Goal: Task Accomplishment & Management: Complete application form

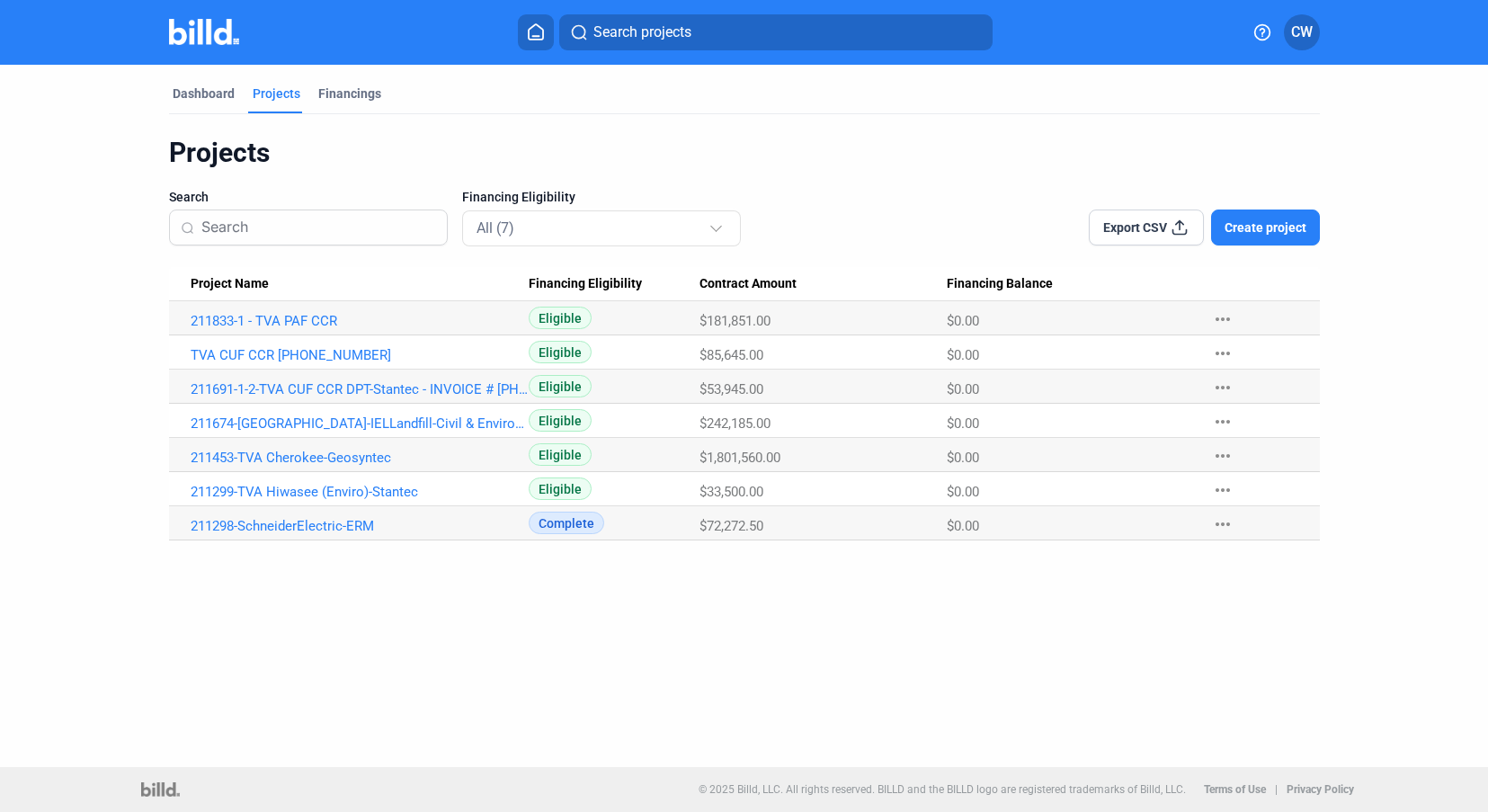
click at [1243, 227] on span "Create project" at bounding box center [1266, 227] width 82 height 18
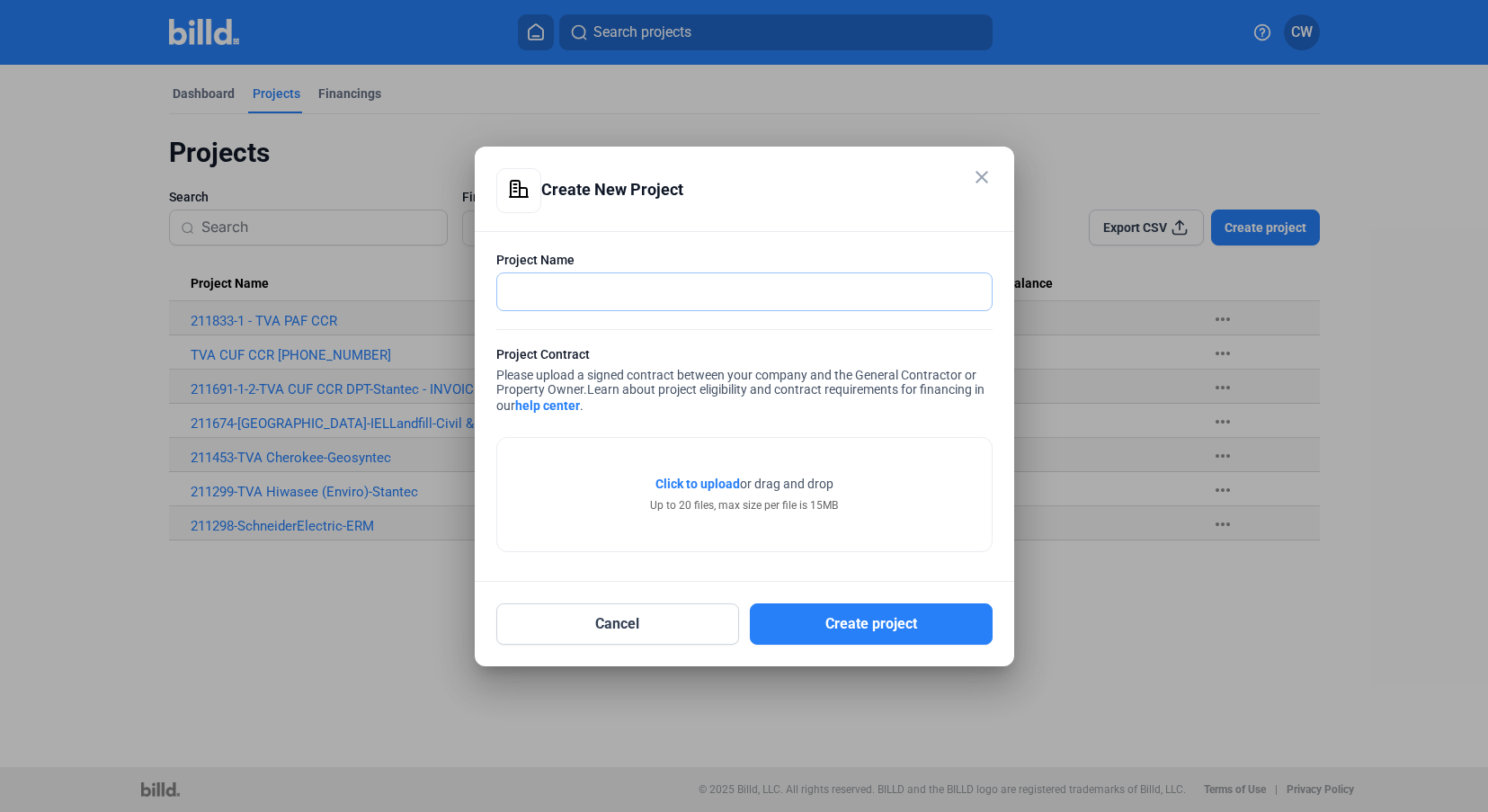
click at [763, 286] on input "text" at bounding box center [734, 292] width 475 height 37
type input "I"
paste input "212068"
type input "212068_Toledo Public Schools_[US_STATE] Geothermal"
click at [715, 481] on span "Click to upload" at bounding box center [698, 483] width 85 height 14
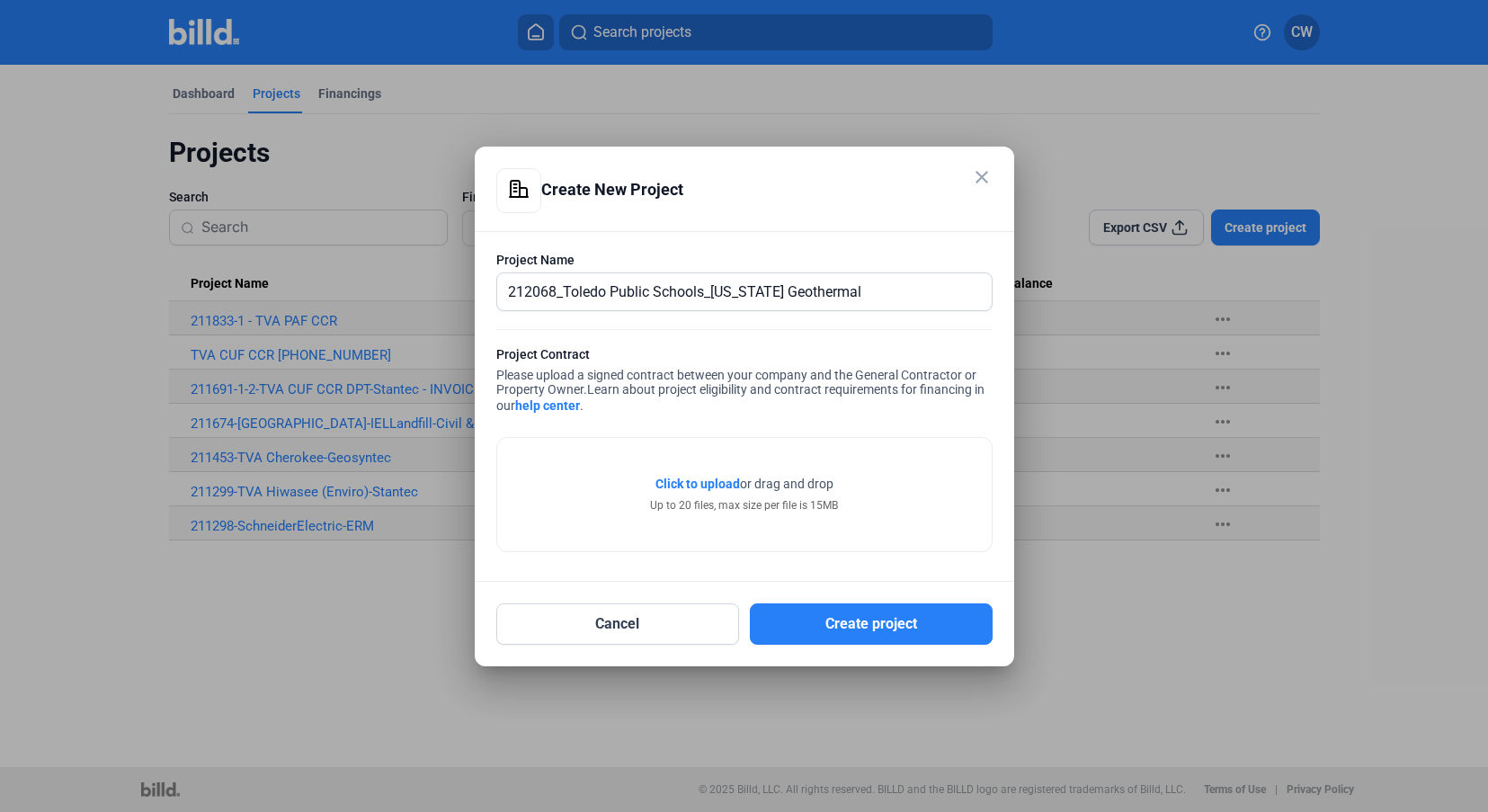
click at [704, 499] on div "Up to 20 files, max size per file is 15MB" at bounding box center [744, 504] width 188 height 16
click at [704, 489] on span "Click to upload" at bounding box center [698, 483] width 85 height 14
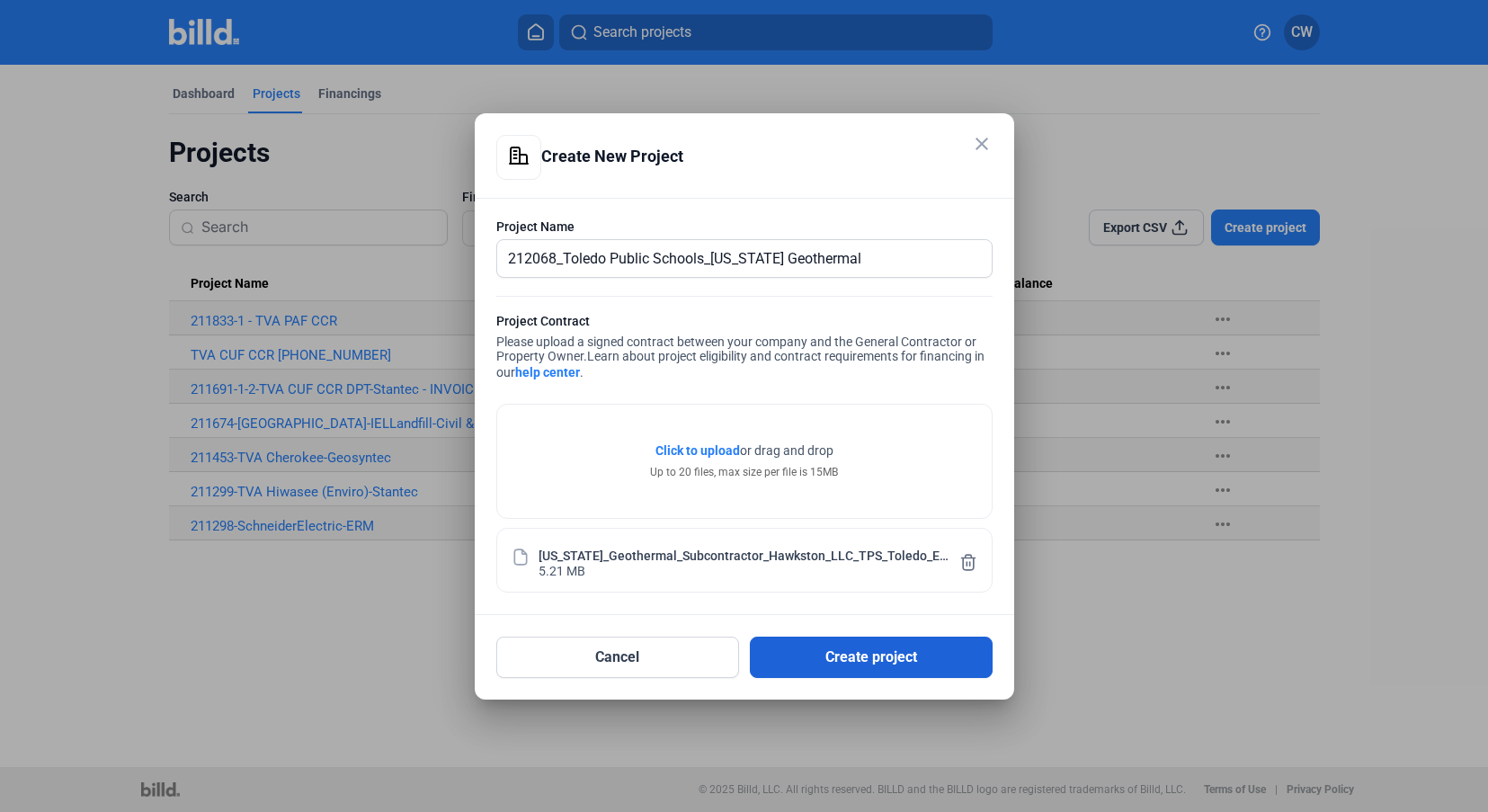
click at [776, 653] on button "Create project" at bounding box center [871, 657] width 243 height 41
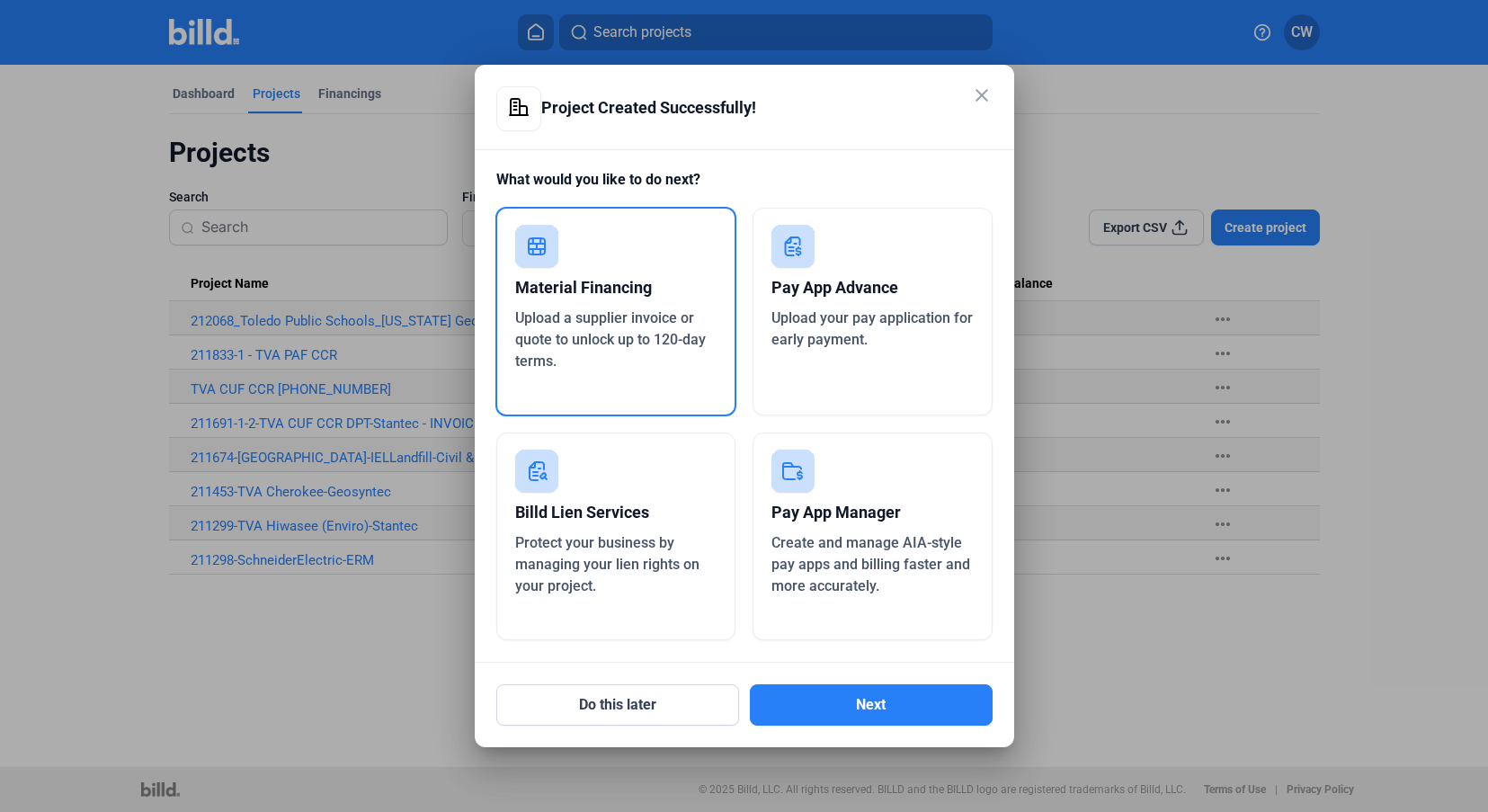
click at [811, 253] on rect at bounding box center [793, 246] width 43 height 43
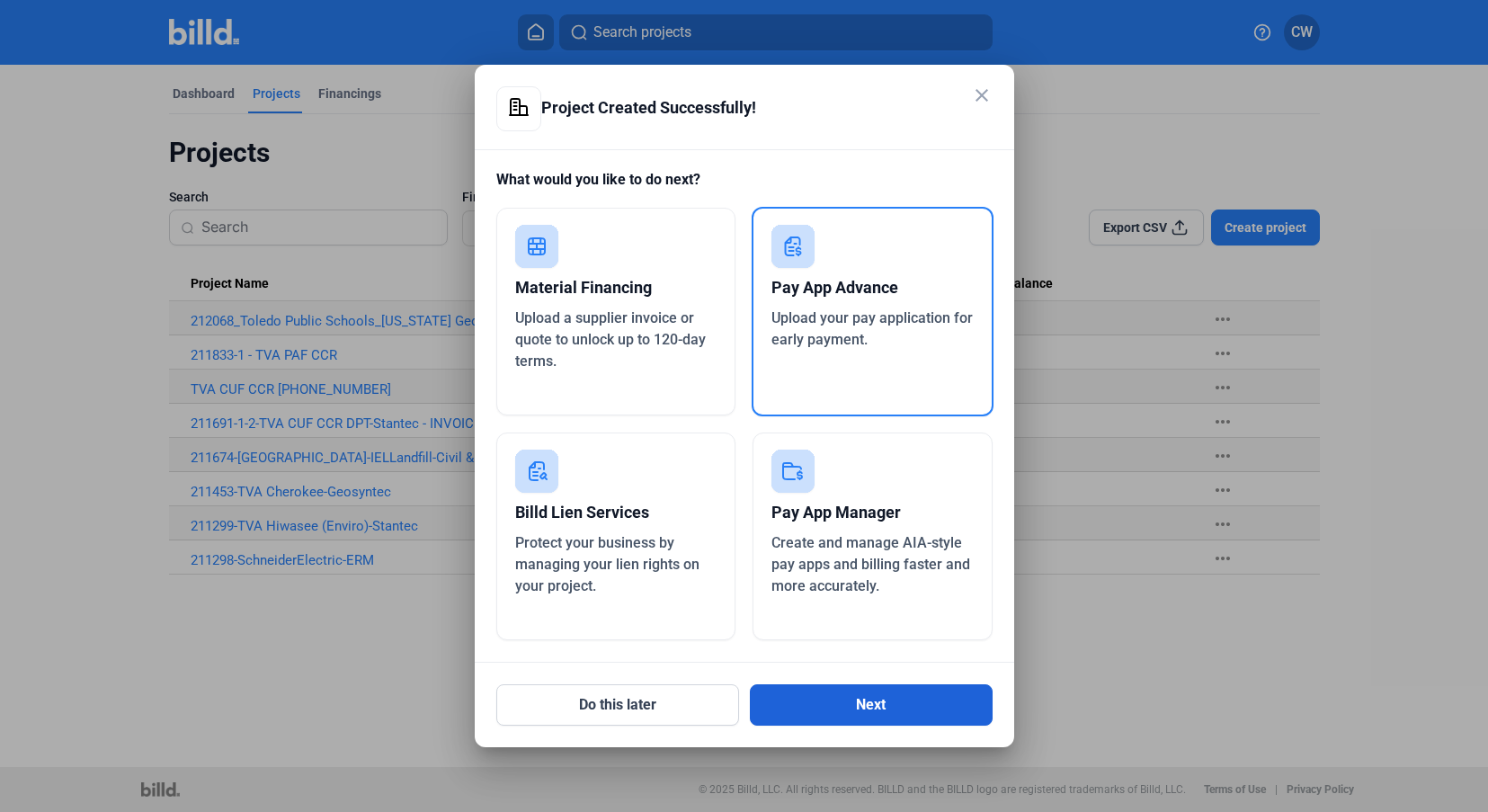
click at [799, 710] on button "Next" at bounding box center [871, 704] width 243 height 41
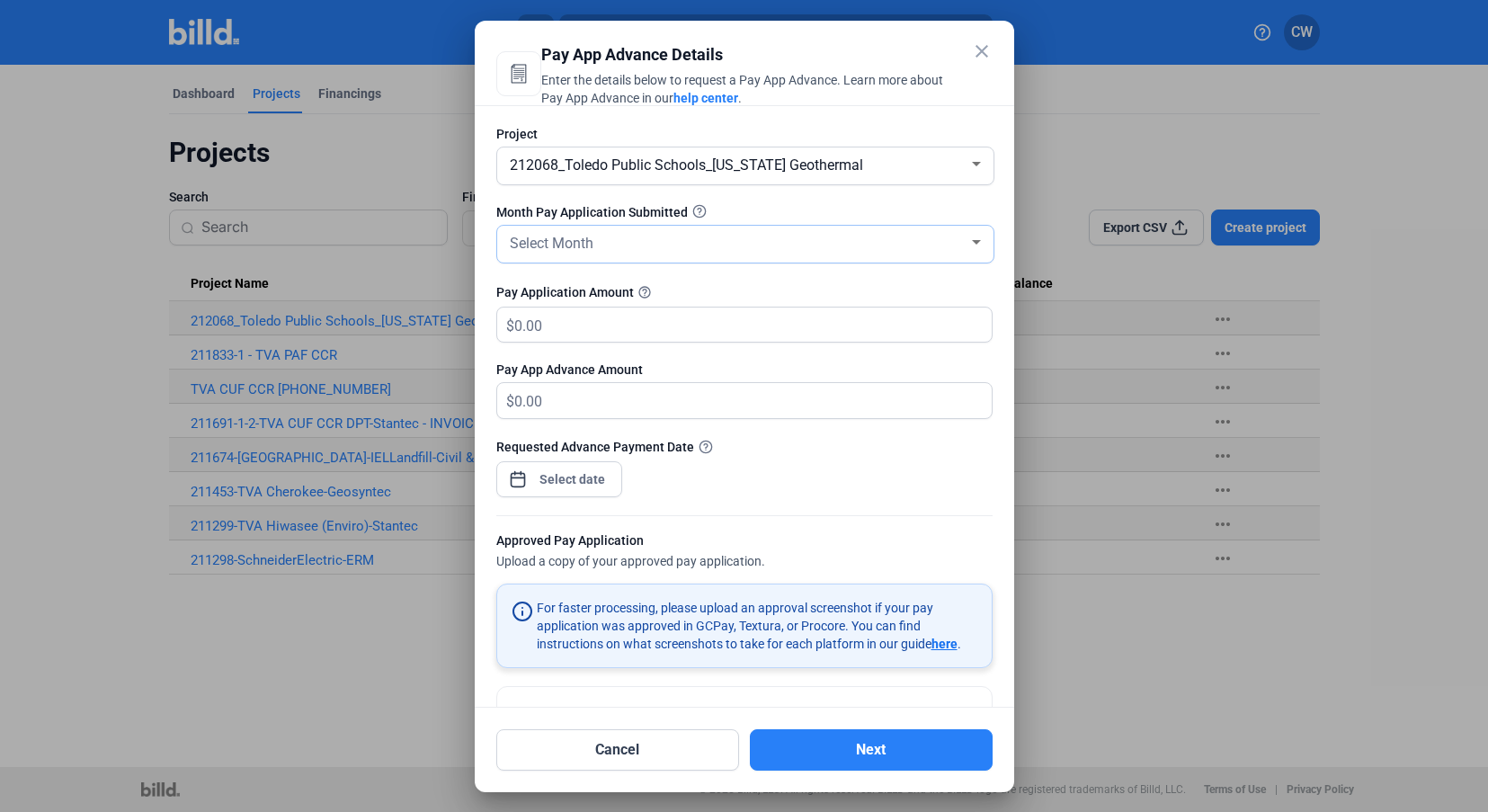
click at [757, 234] on div "Select Month" at bounding box center [737, 241] width 462 height 25
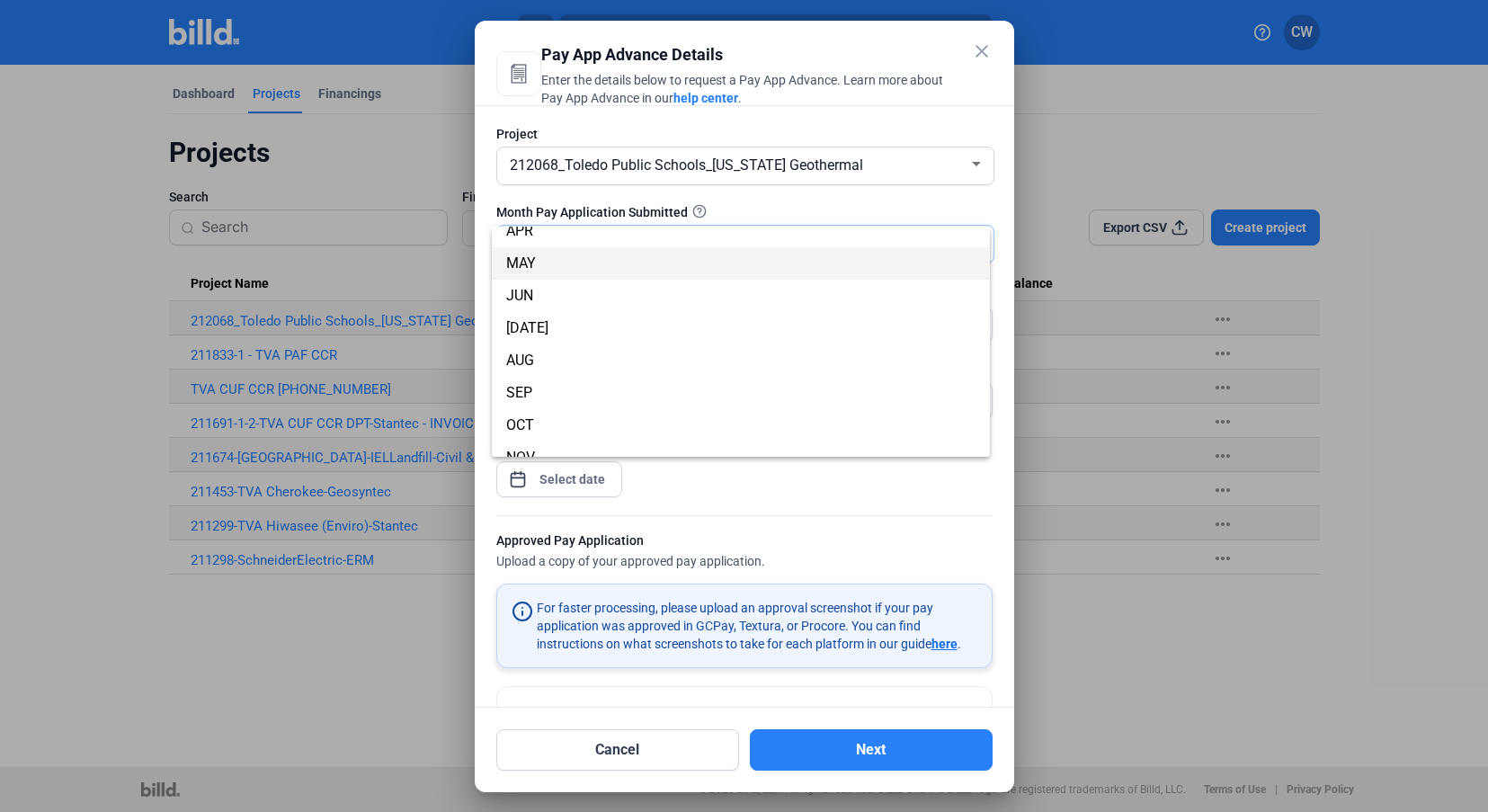
scroll to position [114, 0]
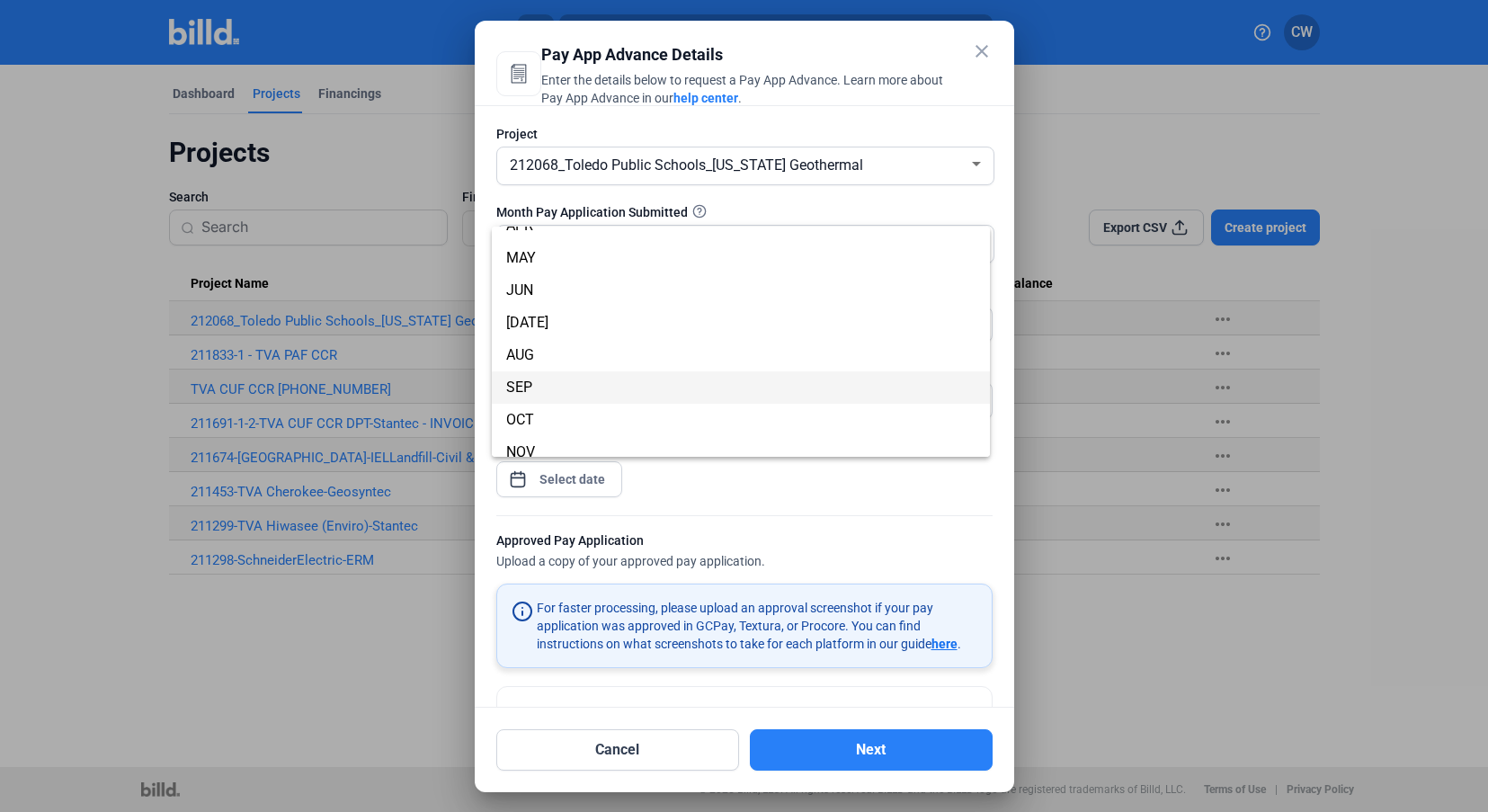
click at [641, 388] on span "SEP" at bounding box center [741, 387] width 469 height 33
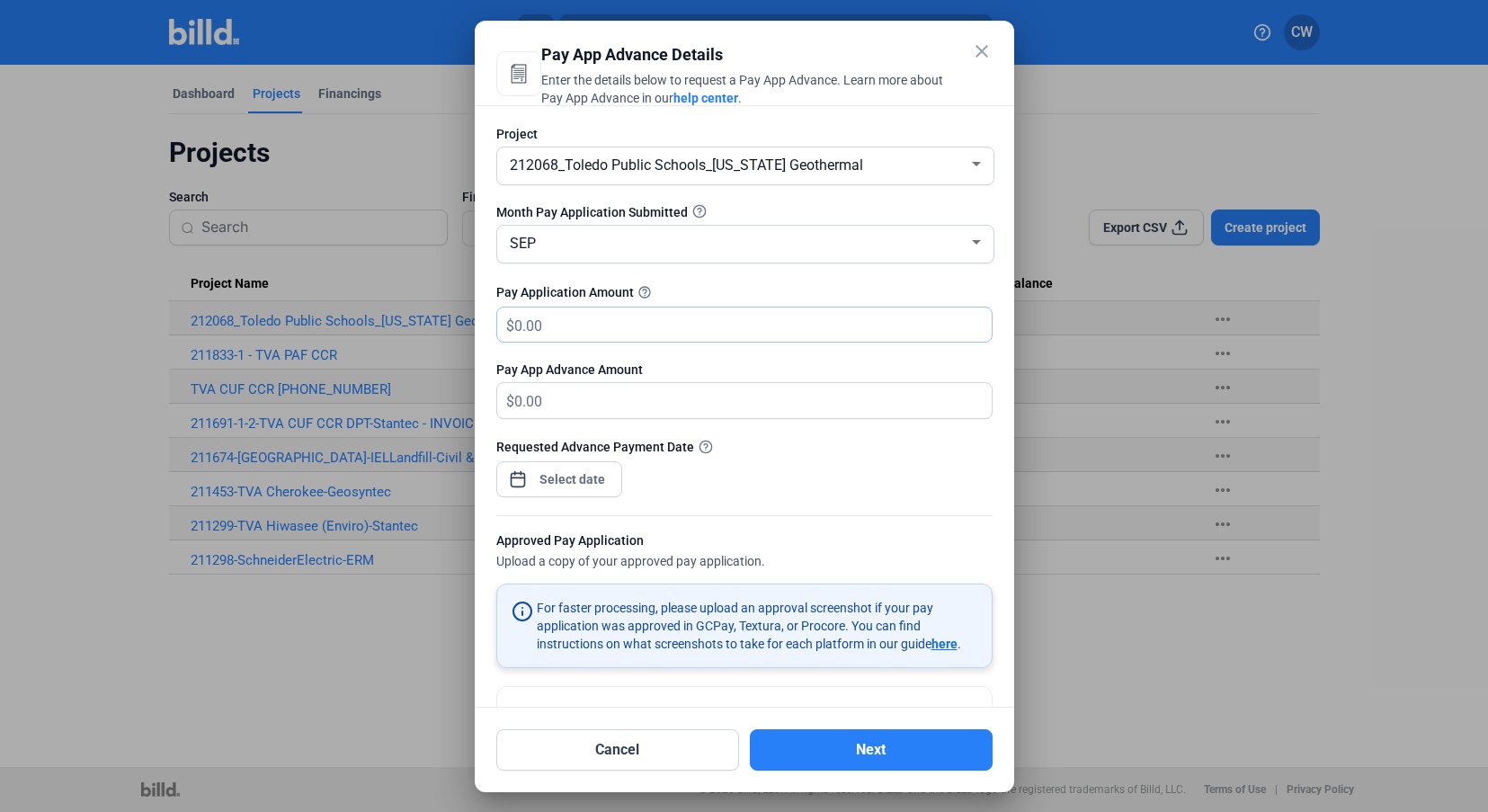
click at [689, 337] on input "text" at bounding box center [753, 326] width 477 height 35
click at [524, 326] on input "text" at bounding box center [753, 326] width 477 height 35
click at [530, 326] on input "text" at bounding box center [753, 326] width 477 height 35
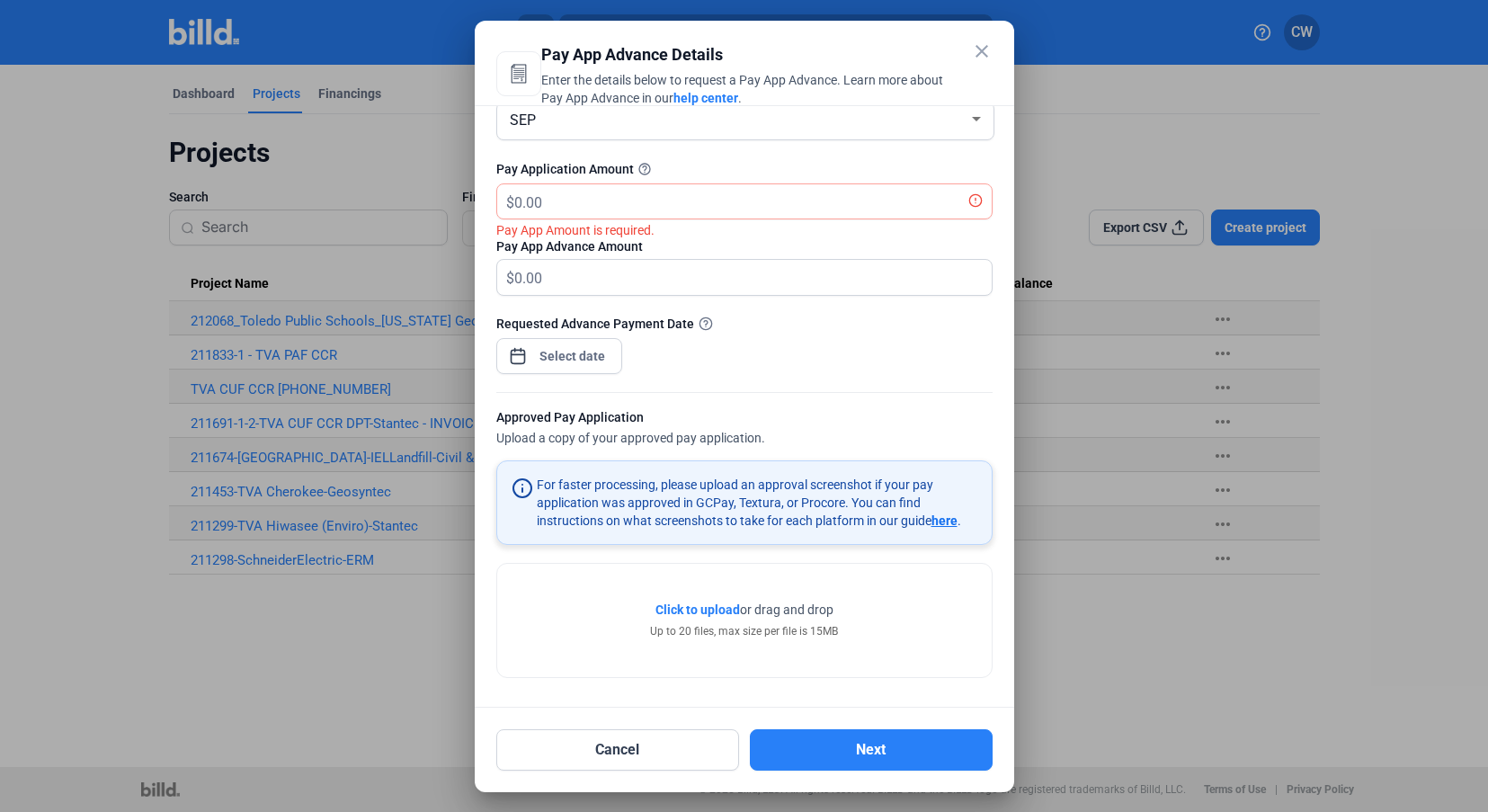
click at [704, 606] on span "Click to upload" at bounding box center [698, 608] width 85 height 14
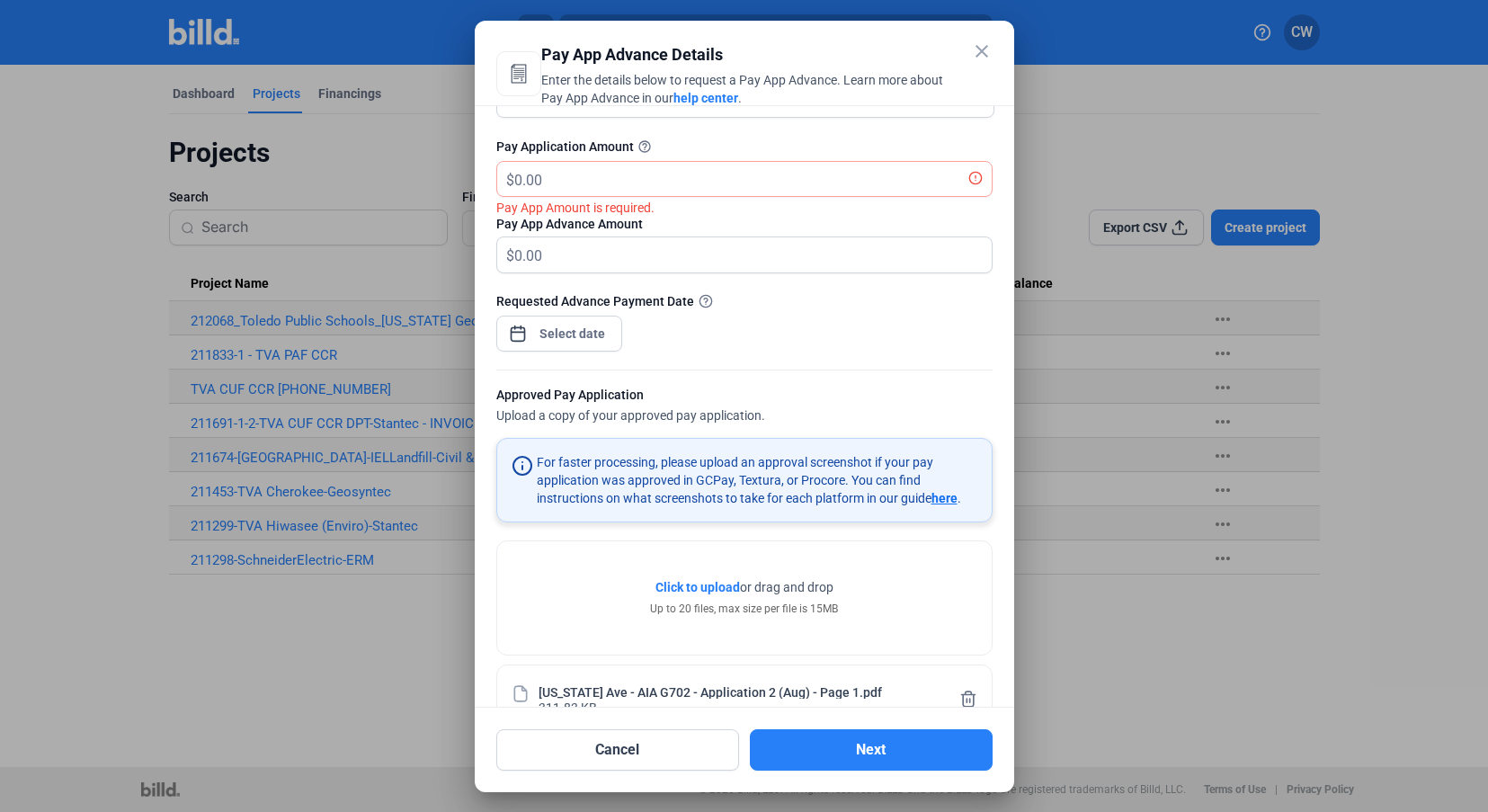
scroll to position [0, 0]
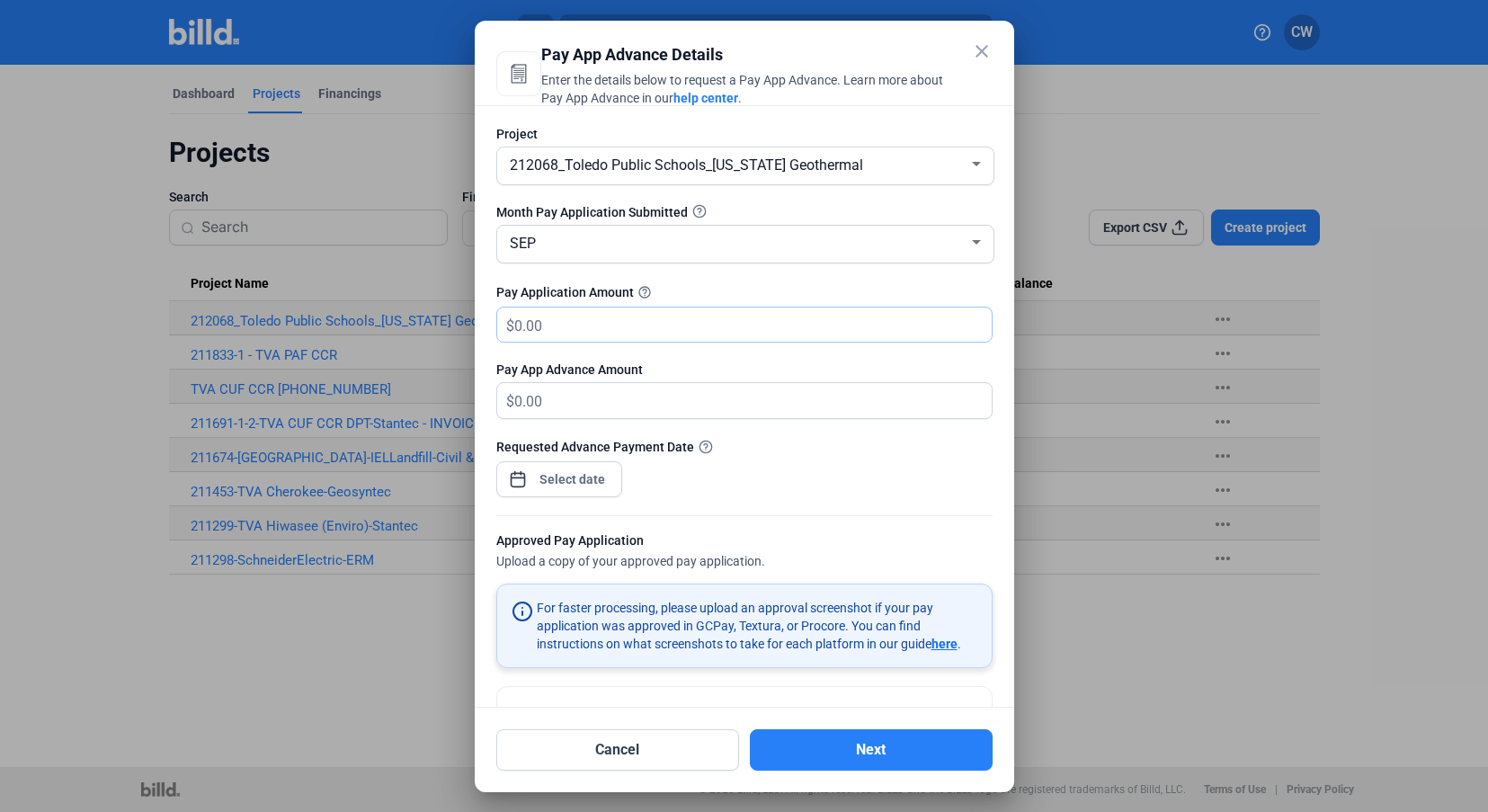
click at [643, 321] on input "text" at bounding box center [753, 326] width 477 height 35
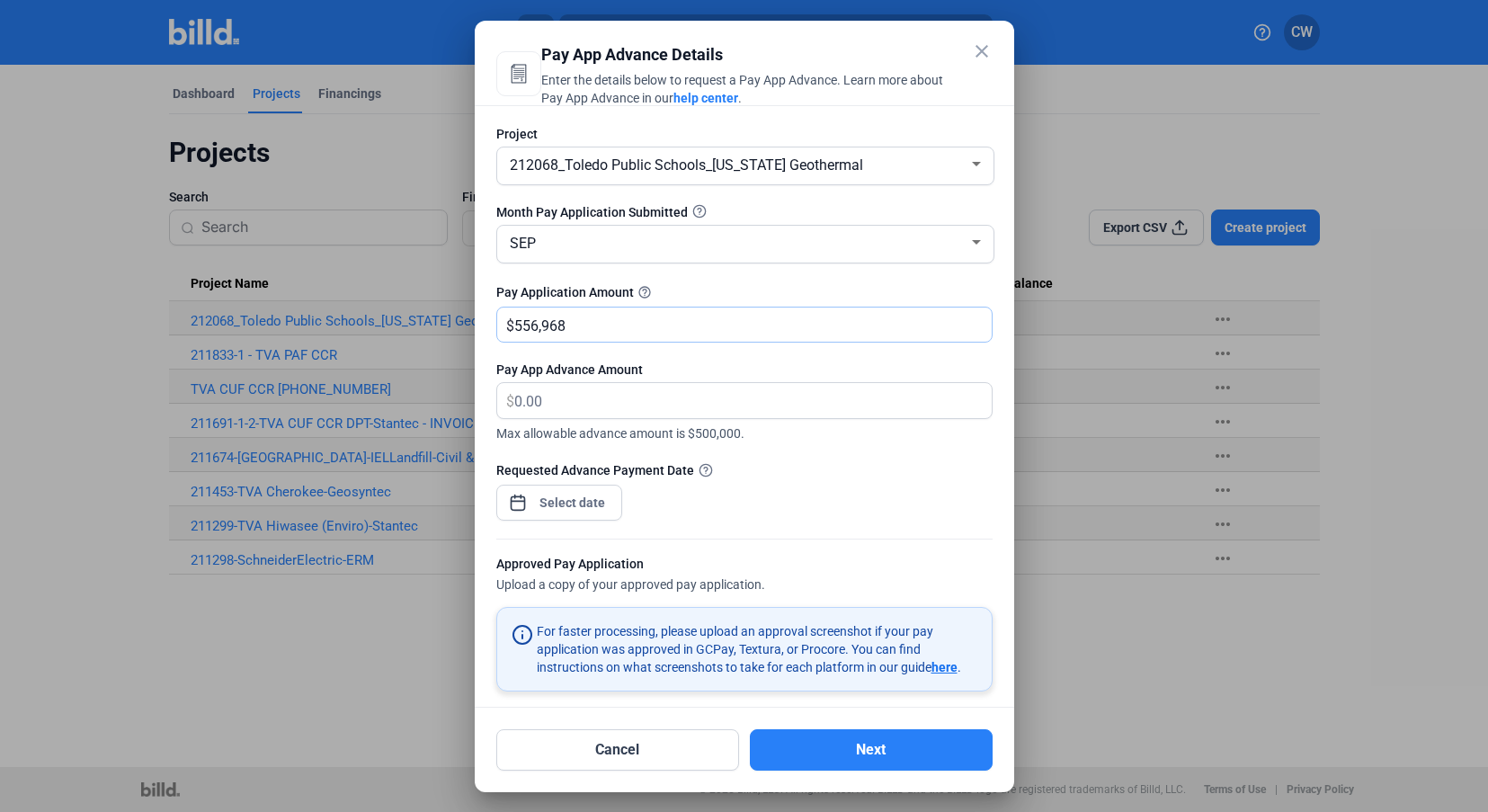
click at [615, 321] on input "556,968" at bounding box center [753, 326] width 477 height 35
type input "556,968.00"
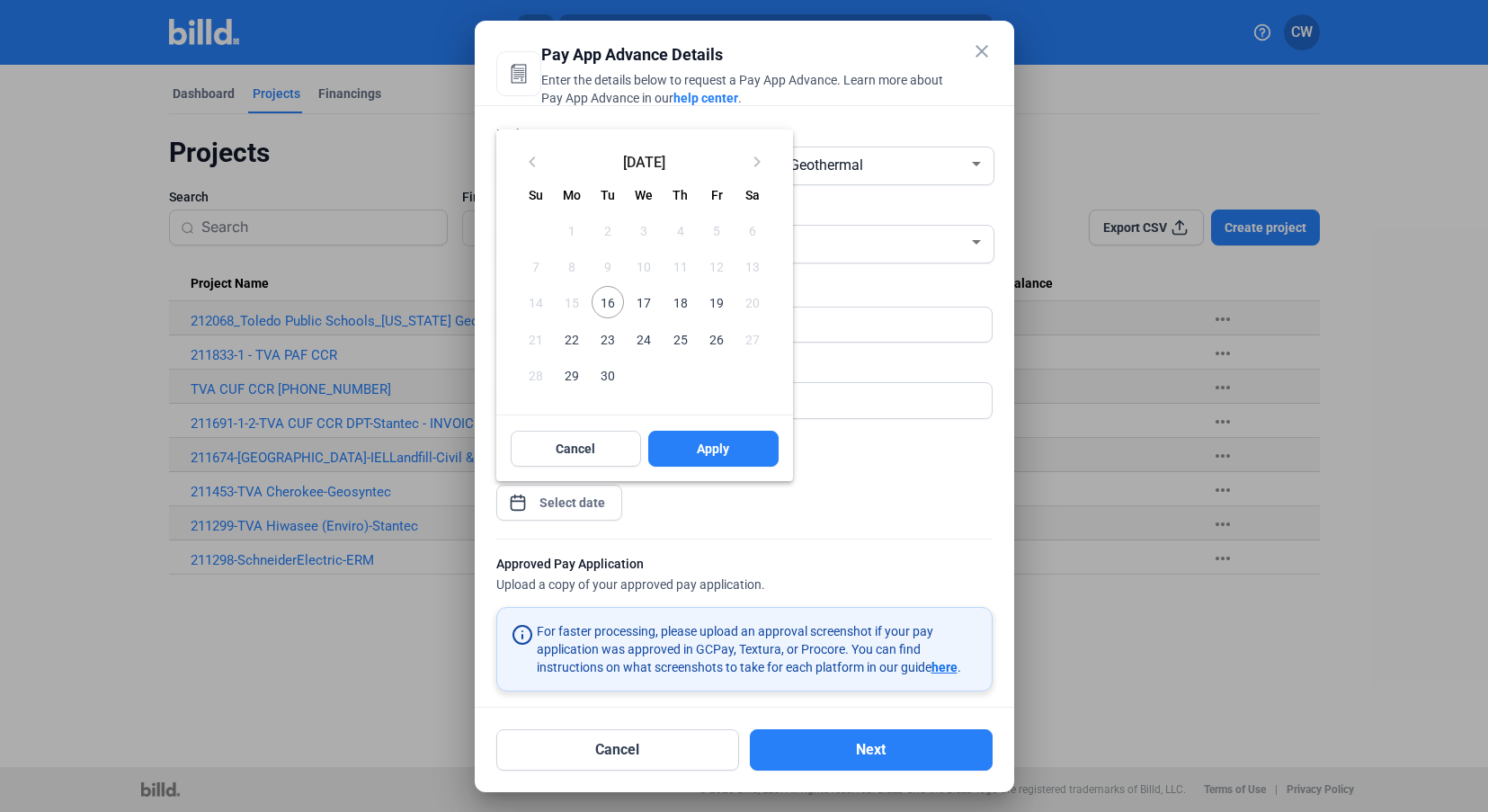
click at [556, 506] on div "close Pay App Advance Details Enter the details below to request a Pay App Adva…" at bounding box center [744, 406] width 1488 height 812
click at [611, 303] on span "16" at bounding box center [608, 301] width 33 height 33
click at [721, 451] on span "Apply" at bounding box center [713, 448] width 33 height 18
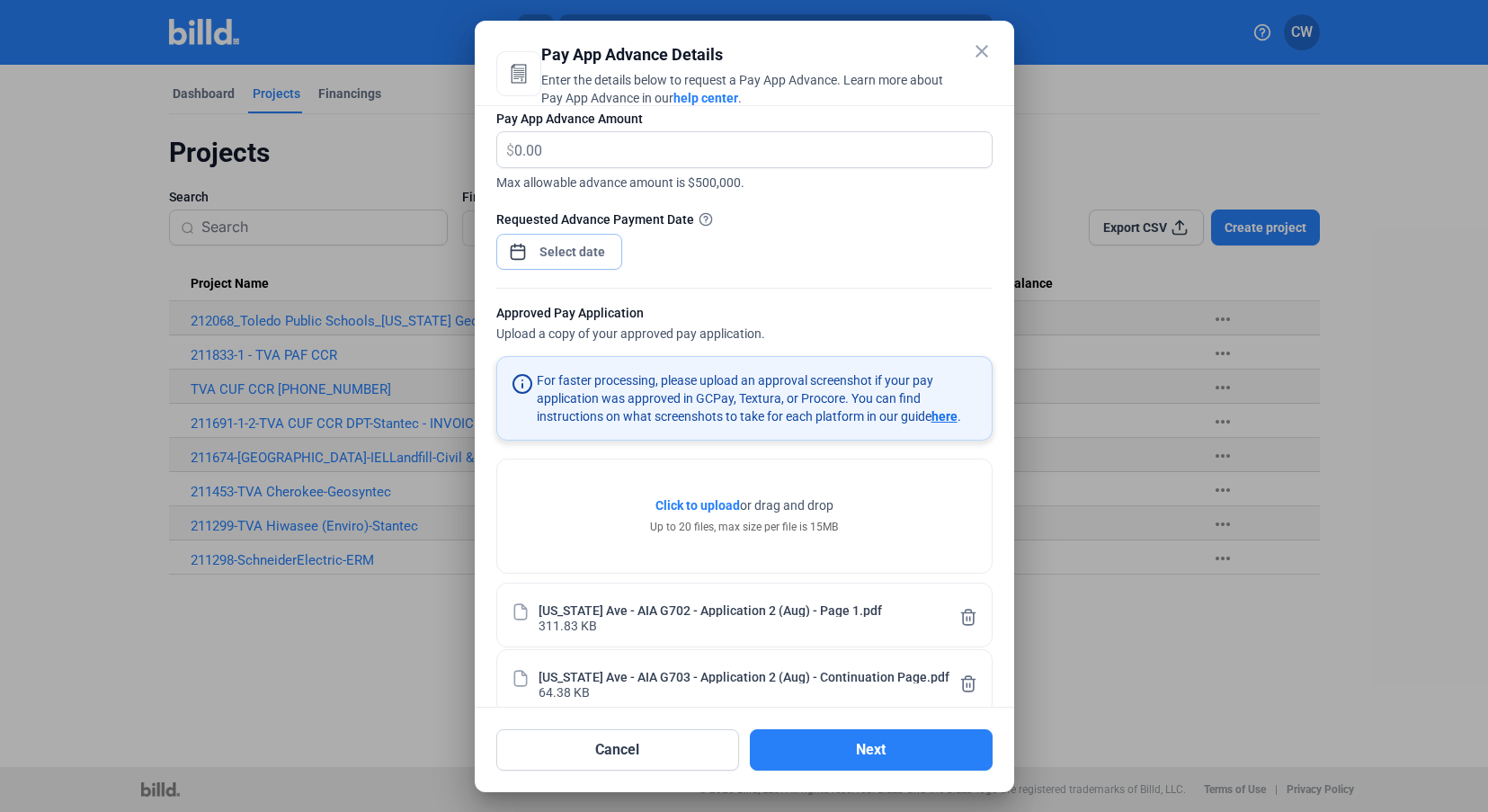
scroll to position [281, 0]
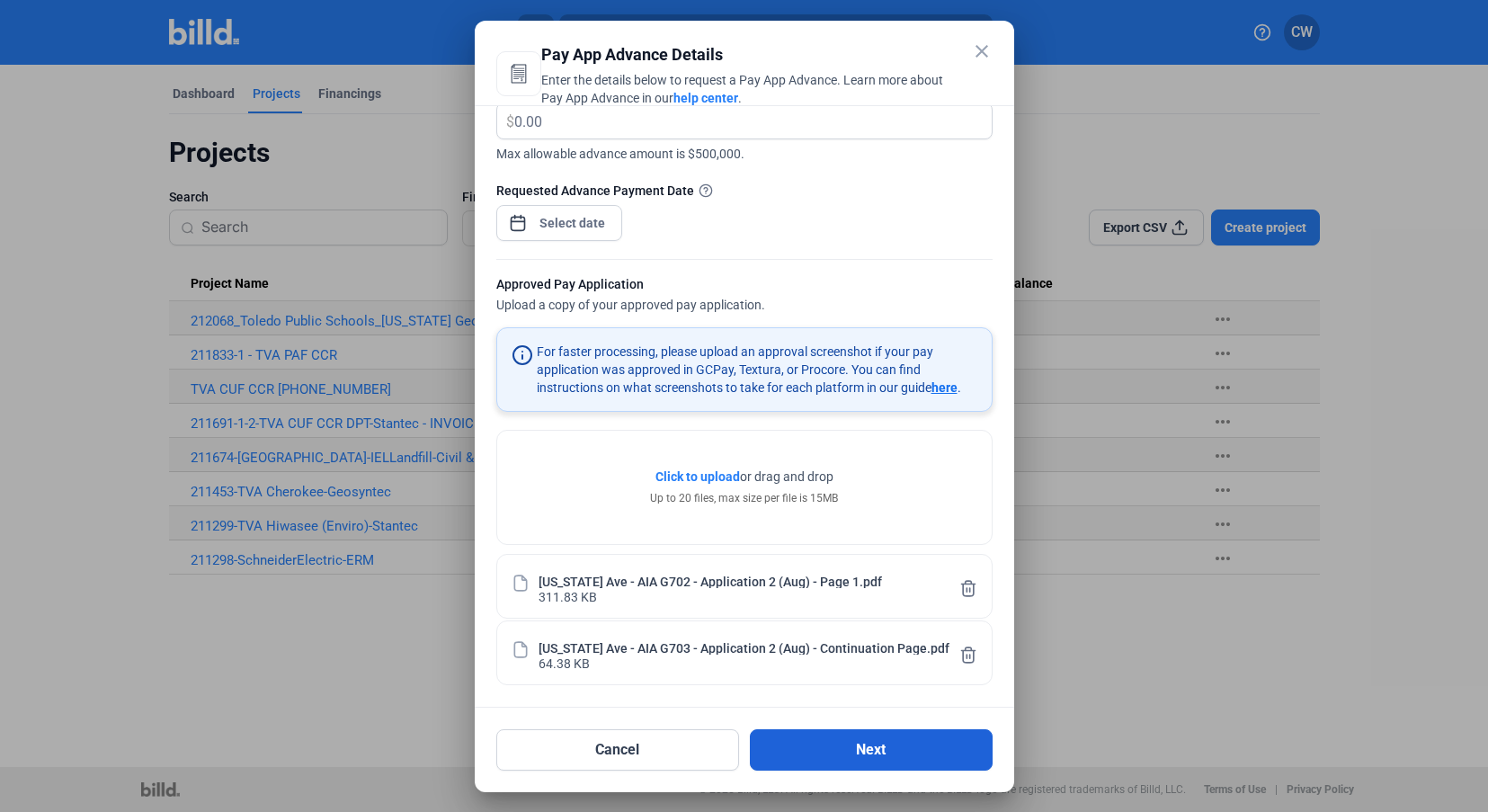
click at [810, 734] on button "Next" at bounding box center [871, 750] width 243 height 41
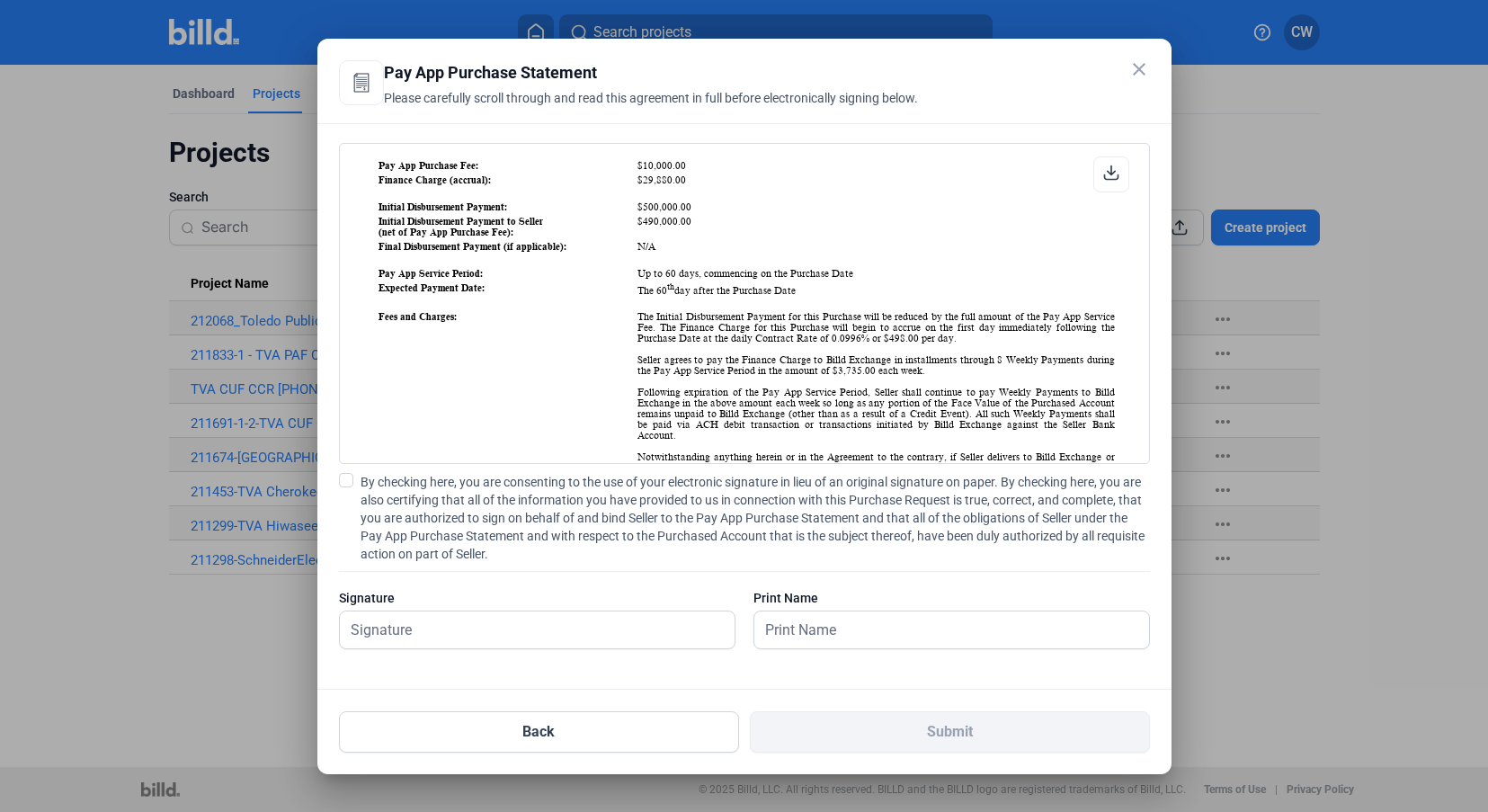
scroll to position [378, 0]
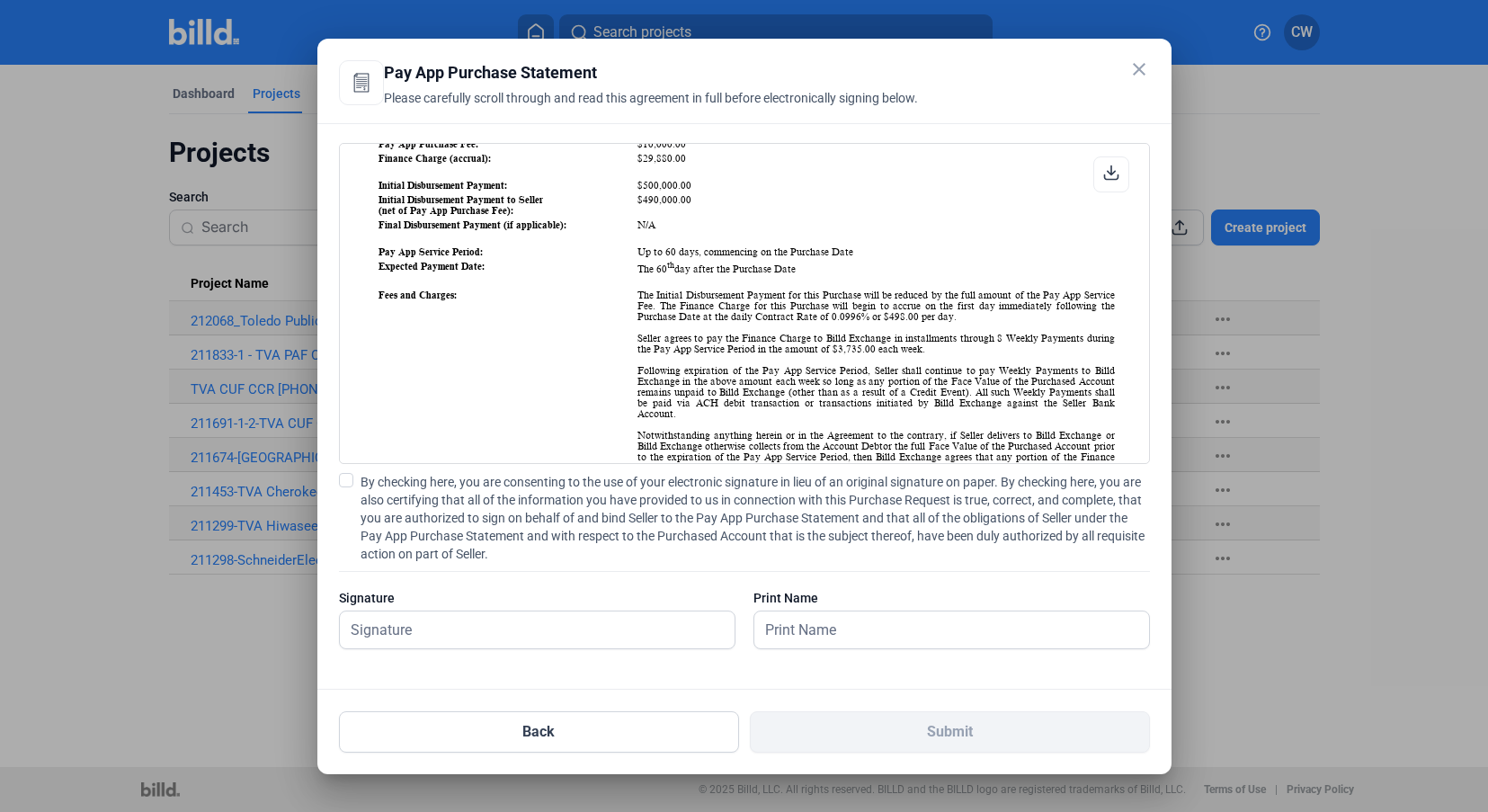
drag, startPoint x: 878, startPoint y: 336, endPoint x: 950, endPoint y: 339, distance: 72.1
click at [950, 339] on td "The Initial Disbursement Payment for this Purchase will be reduced by the full …" at bounding box center [876, 407] width 478 height 239
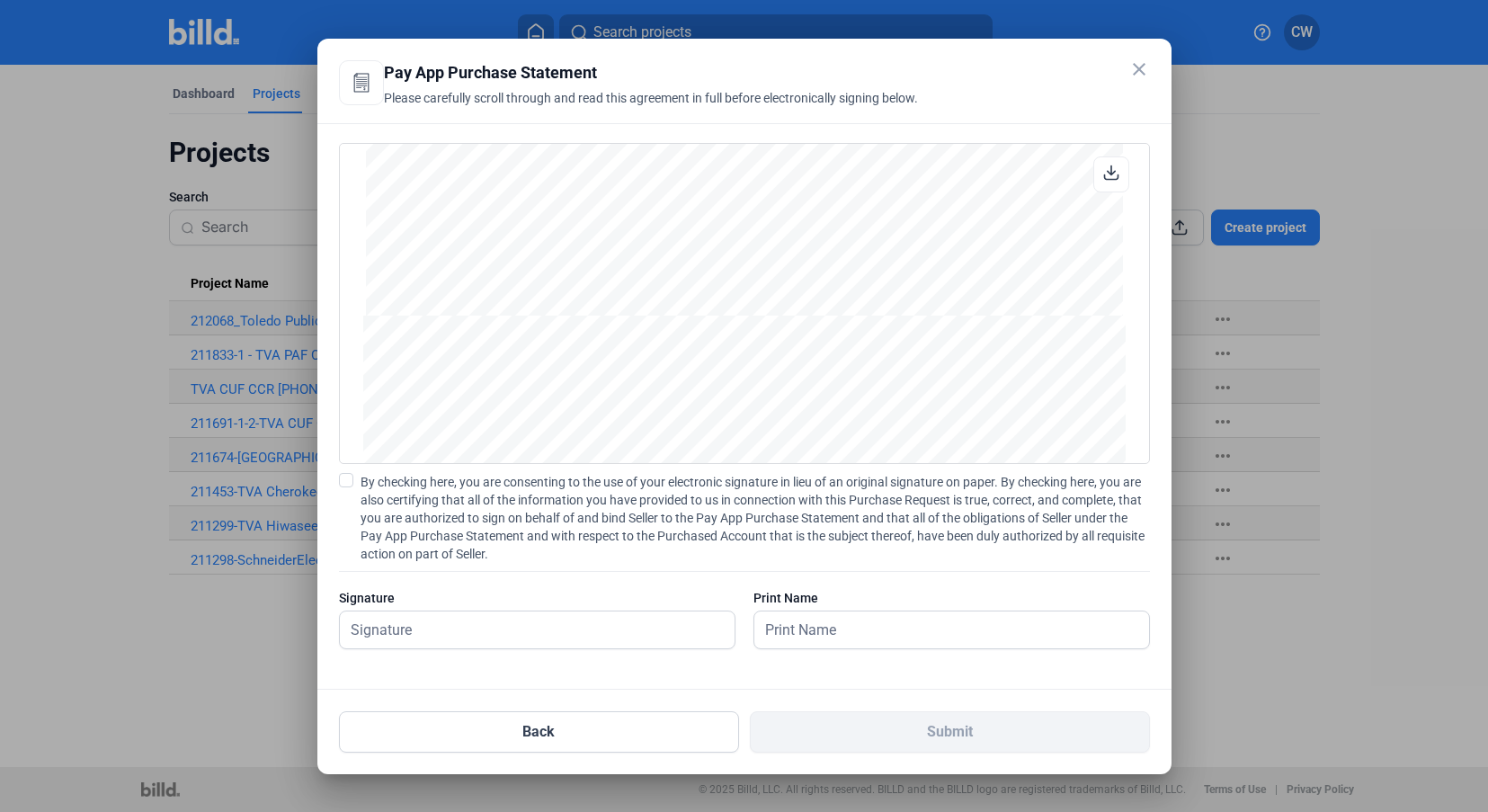
scroll to position [2066, 0]
